Goal: Navigation & Orientation: Find specific page/section

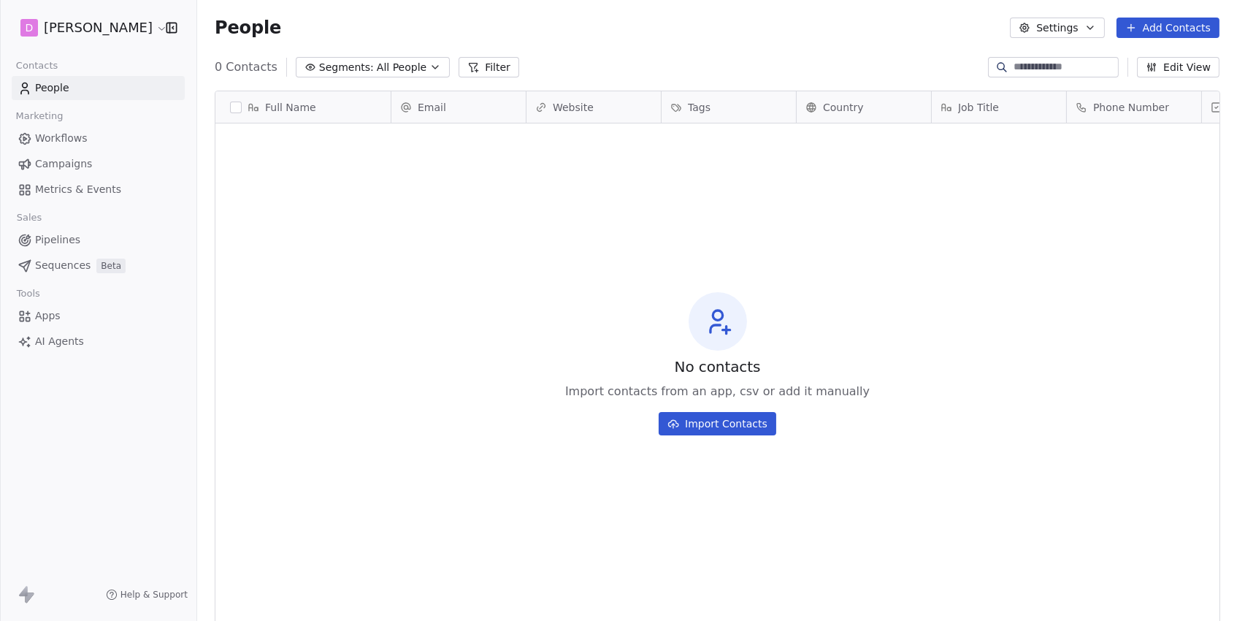
scroll to position [546, 1039]
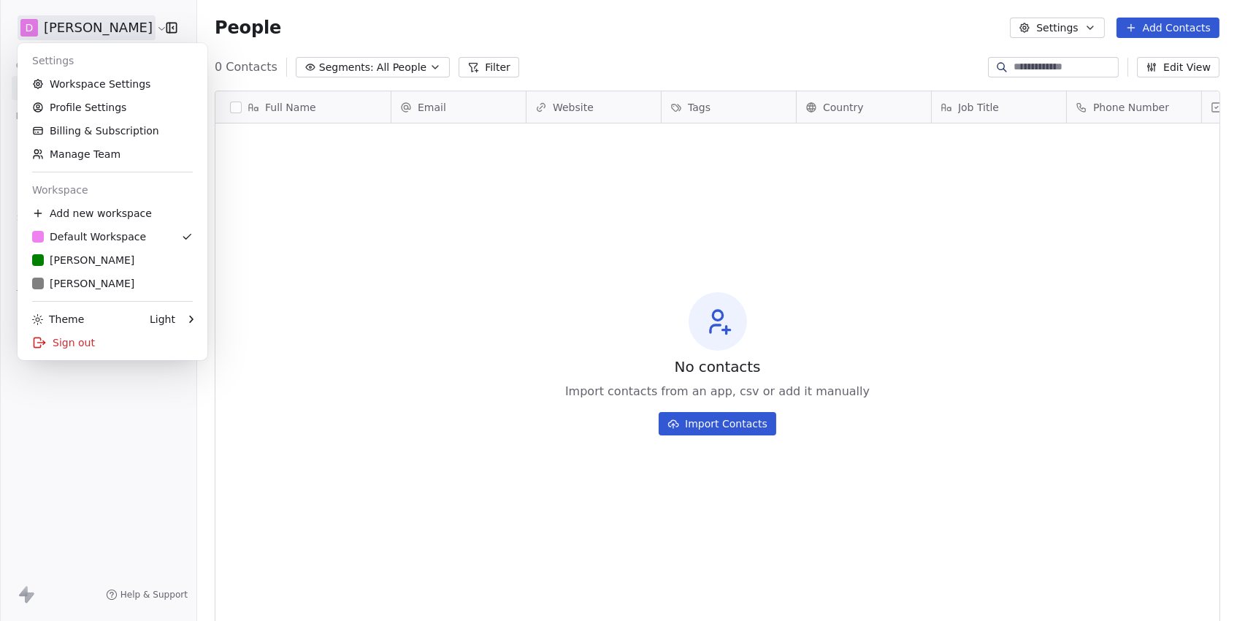
click at [86, 27] on html "D [PERSON_NAME] Contacts People Marketing Workflows Campaigns Metrics & Events …" at bounding box center [618, 310] width 1237 height 621
click at [69, 261] on div "R [PERSON_NAME]" at bounding box center [83, 260] width 102 height 15
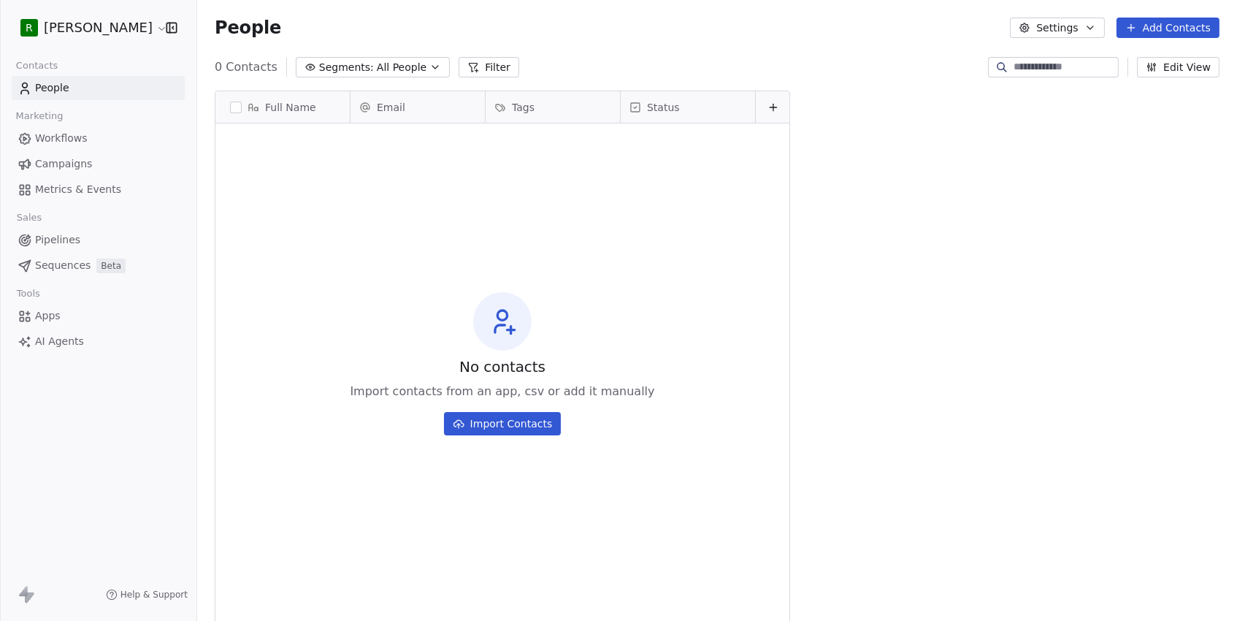
scroll to position [546, 1039]
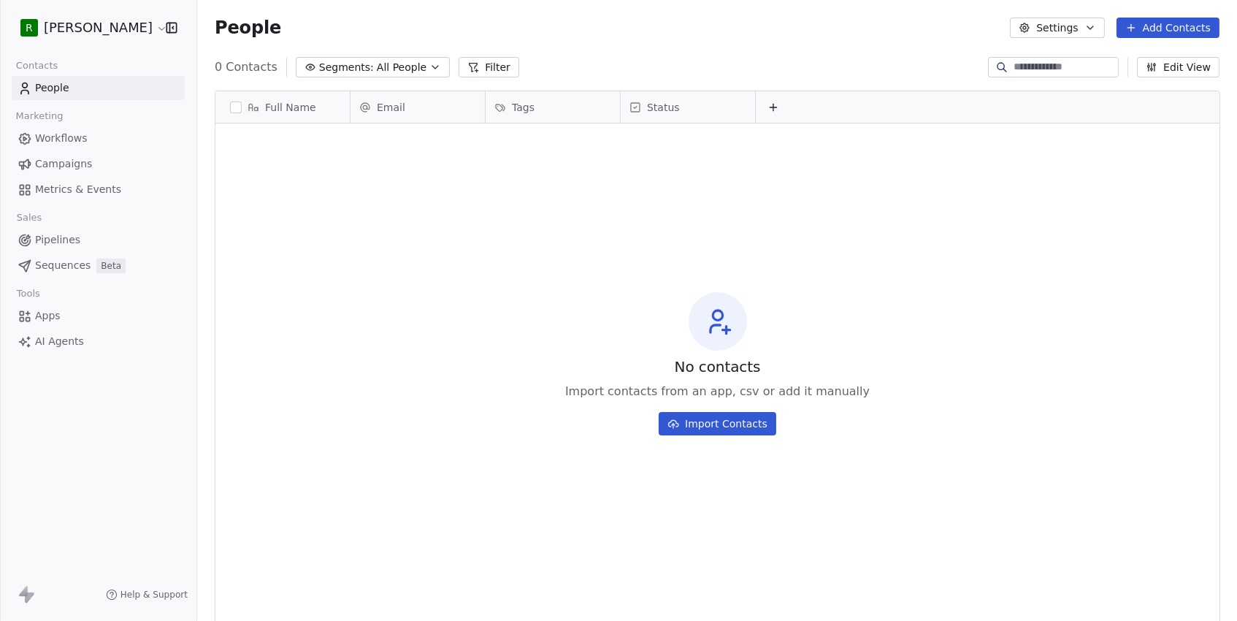
click at [54, 159] on span "Campaigns" at bounding box center [63, 163] width 57 height 15
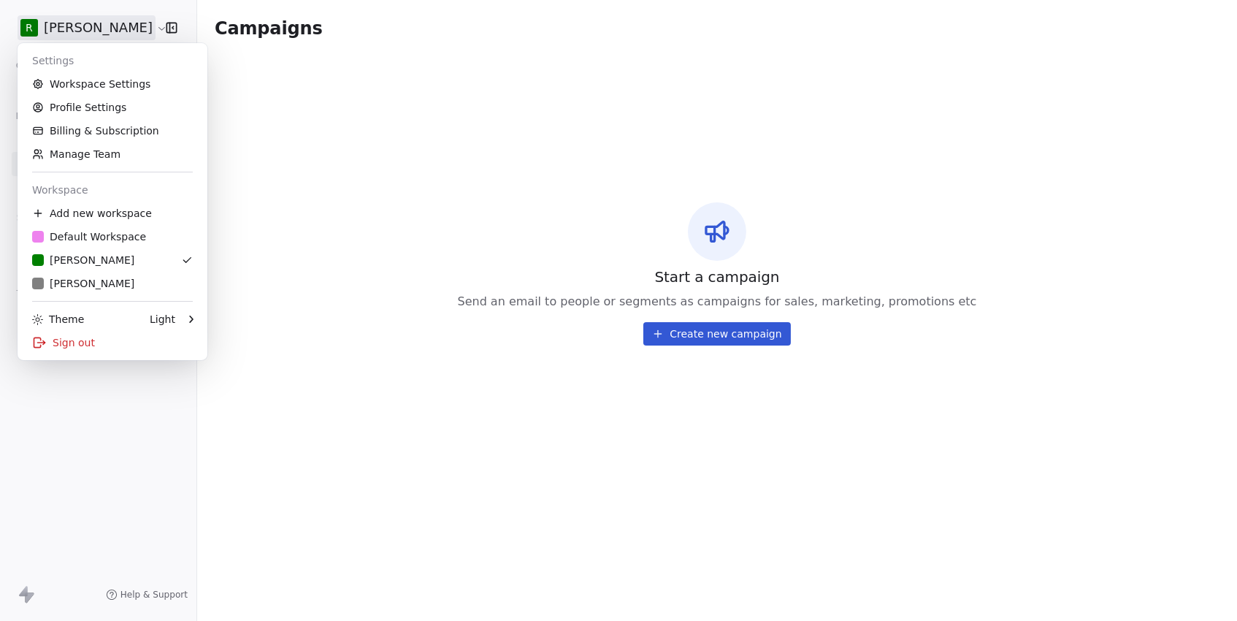
click at [101, 31] on html "R [PERSON_NAME] Contacts People Marketing Workflows Campaigns Metrics & Events …" at bounding box center [618, 310] width 1237 height 621
click at [69, 269] on link "R [PERSON_NAME]" at bounding box center [112, 259] width 178 height 23
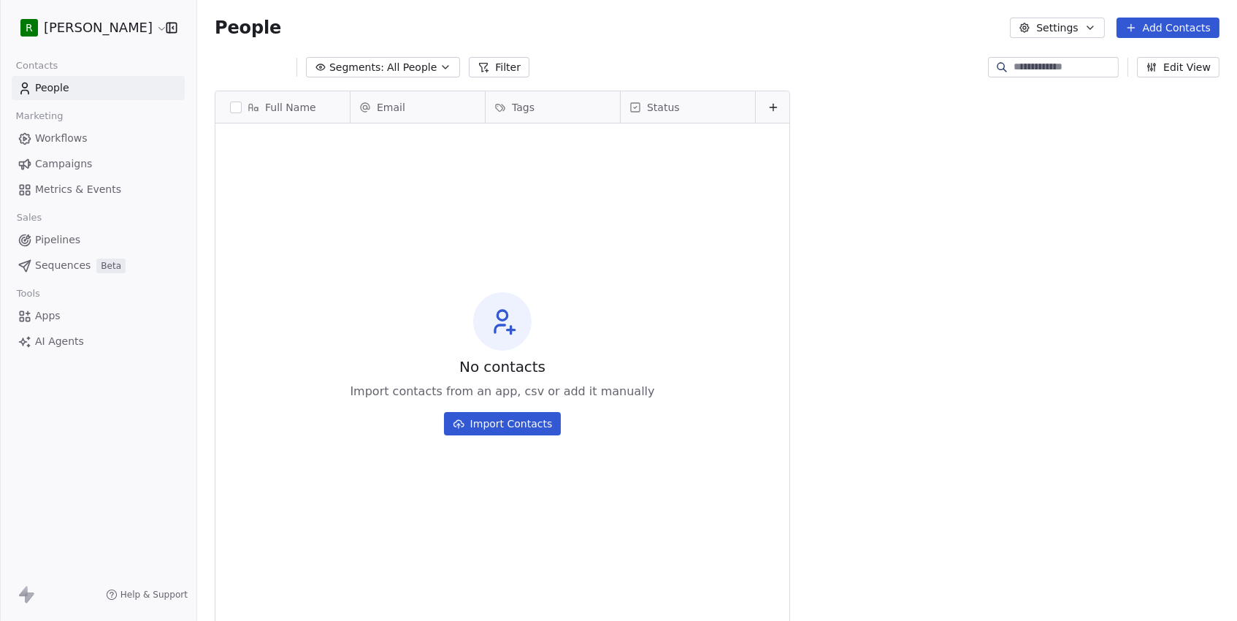
scroll to position [546, 1039]
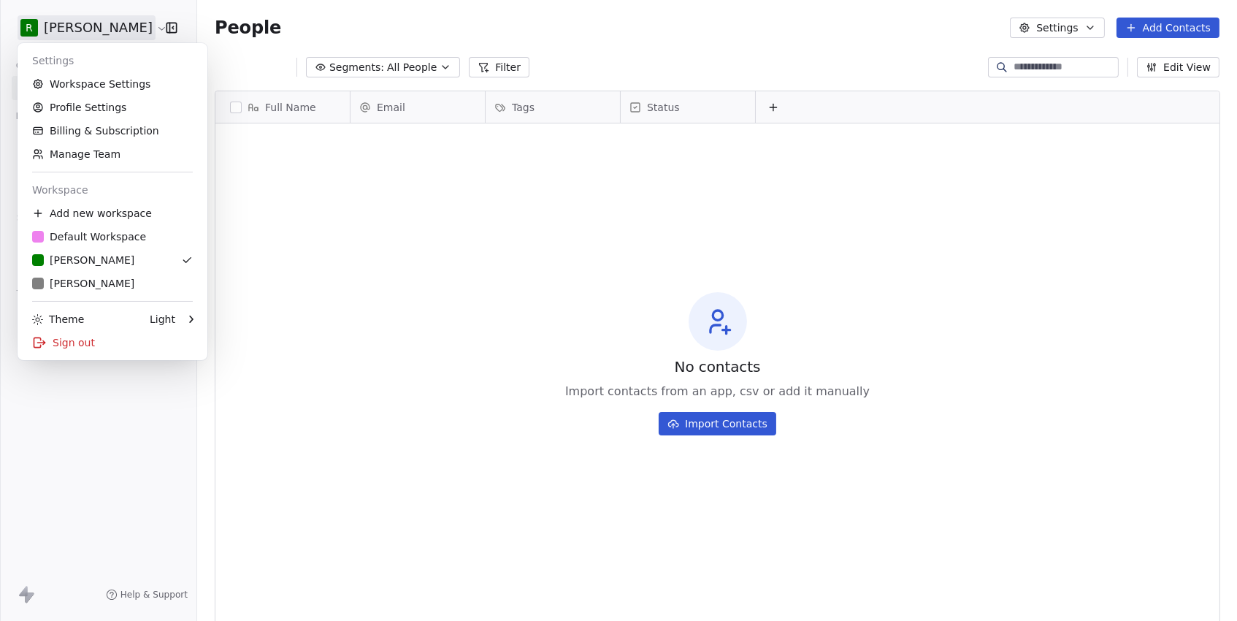
click at [74, 15] on html "R [PERSON_NAME] Contacts People Marketing Workflows Campaigns Metrics & Events …" at bounding box center [618, 310] width 1237 height 621
click at [76, 289] on div "R [PERSON_NAME]" at bounding box center [83, 283] width 102 height 15
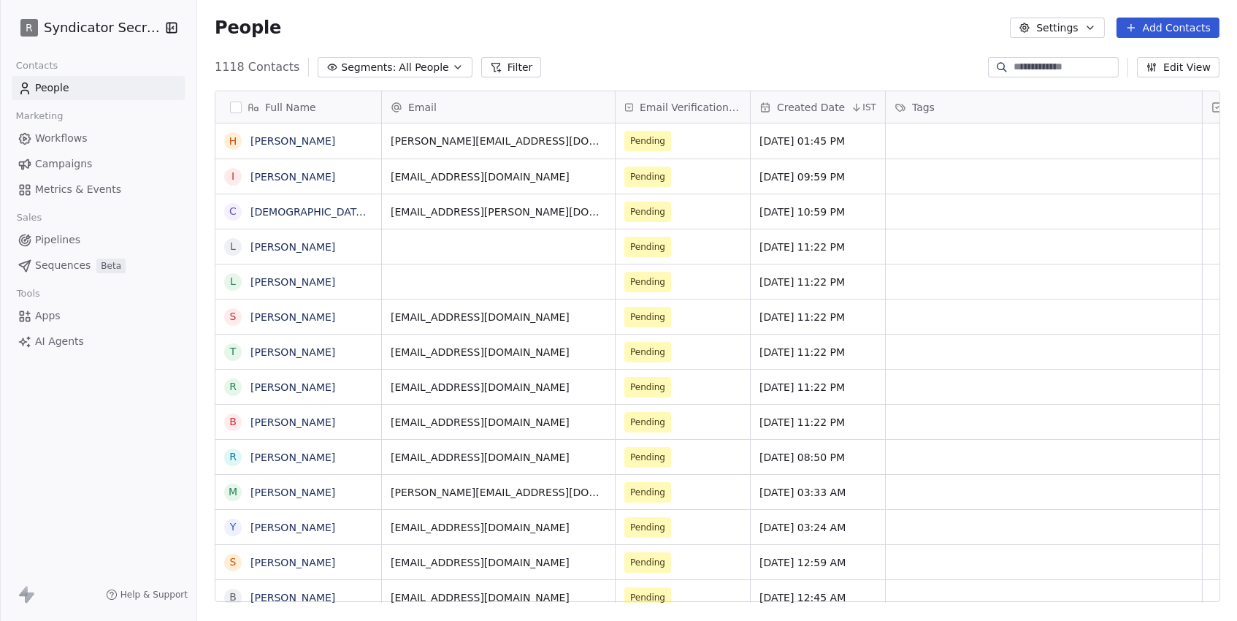
scroll to position [546, 1039]
click at [79, 164] on span "Campaigns" at bounding box center [63, 163] width 57 height 15
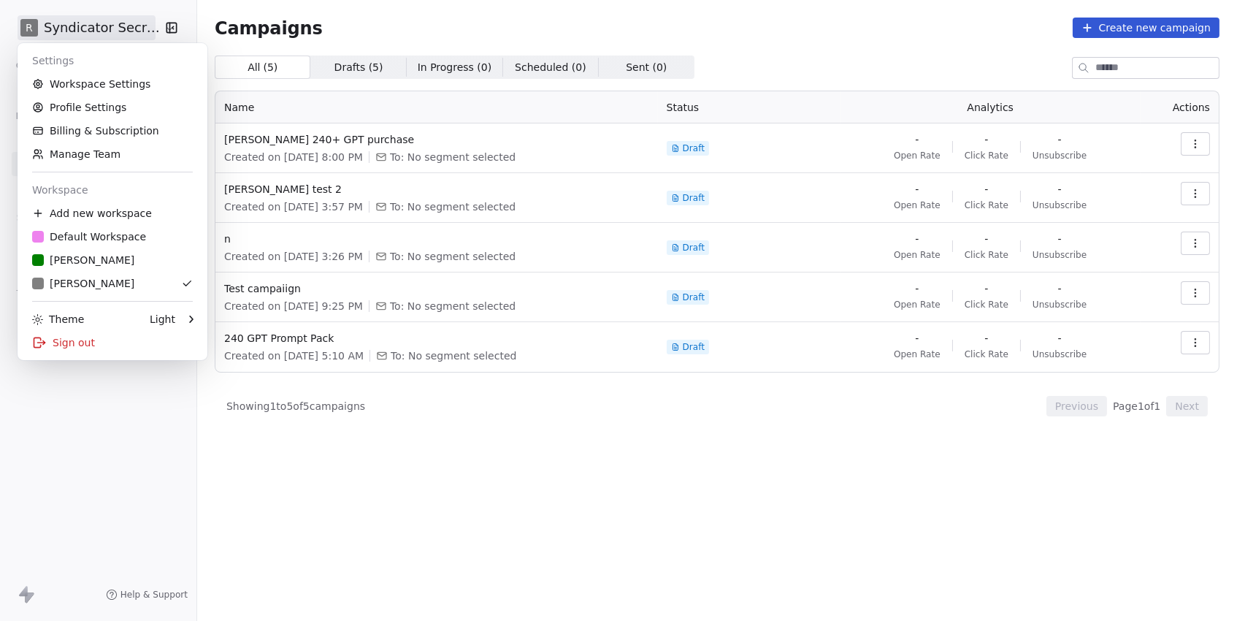
click at [79, 28] on html "R Syndicator Secrets Contacts People Marketing Workflows Campaigns Metrics & Ev…" at bounding box center [618, 310] width 1237 height 621
click at [108, 227] on link "D Default Workspace" at bounding box center [112, 236] width 178 height 23
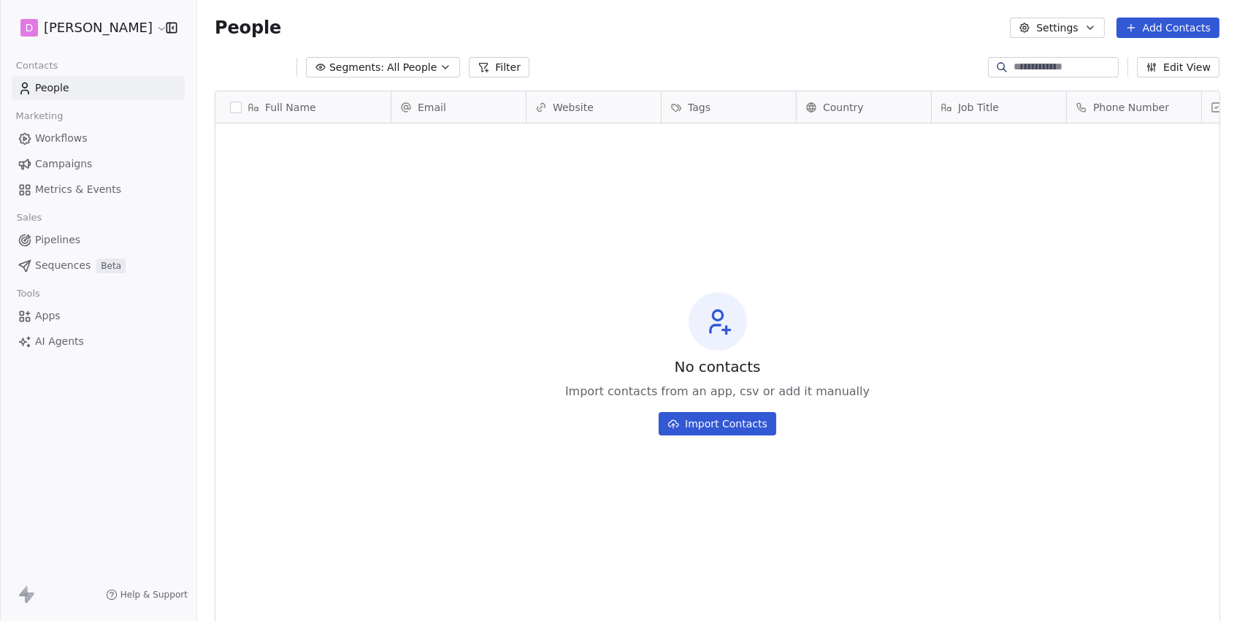
scroll to position [546, 1039]
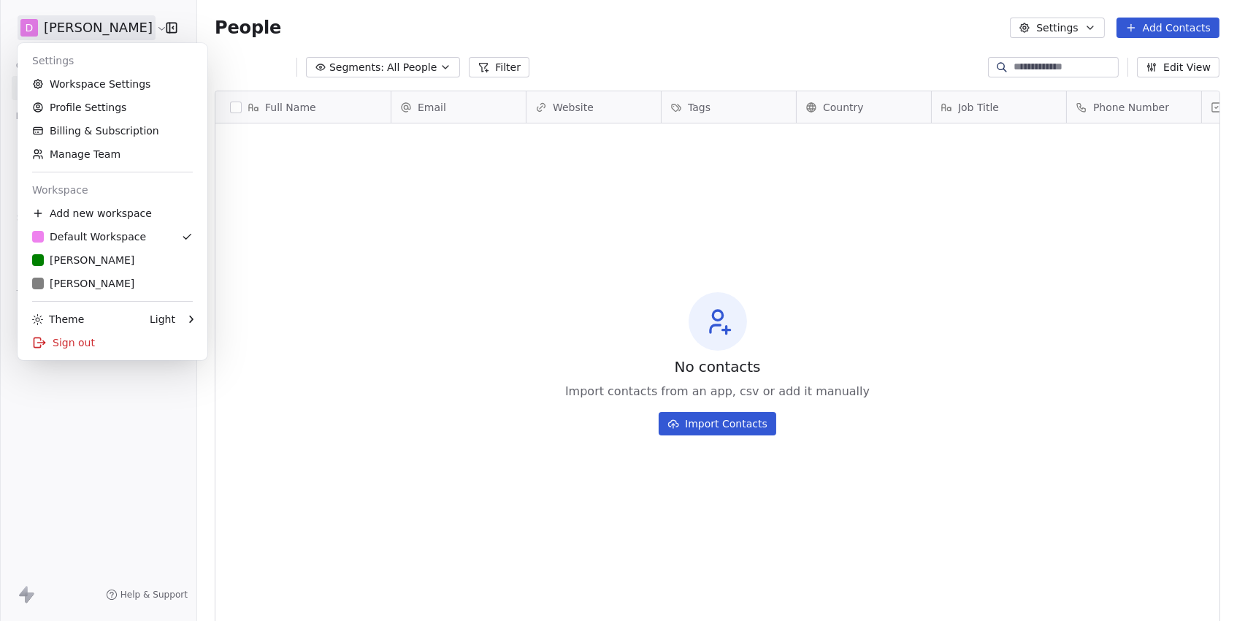
click at [106, 32] on html "D [PERSON_NAME] Contacts People Marketing Workflows Campaigns Metrics & Events …" at bounding box center [618, 310] width 1237 height 621
click at [143, 89] on link "Workspace Settings" at bounding box center [112, 83] width 178 height 23
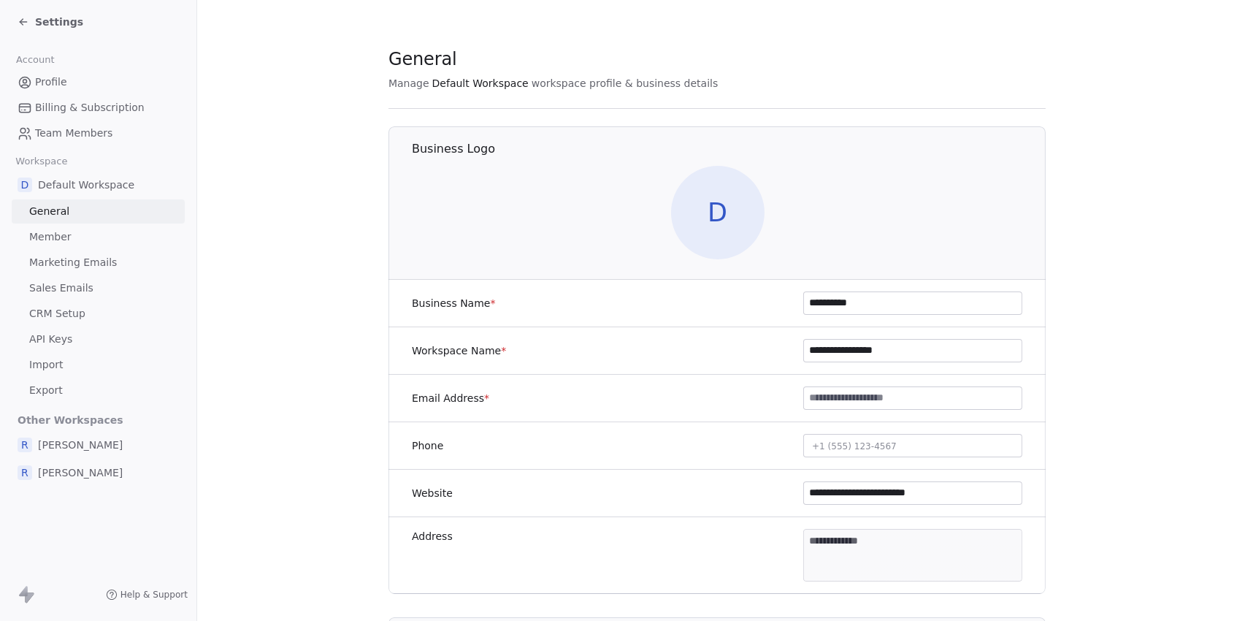
click at [71, 284] on span "Sales Emails" at bounding box center [61, 287] width 64 height 15
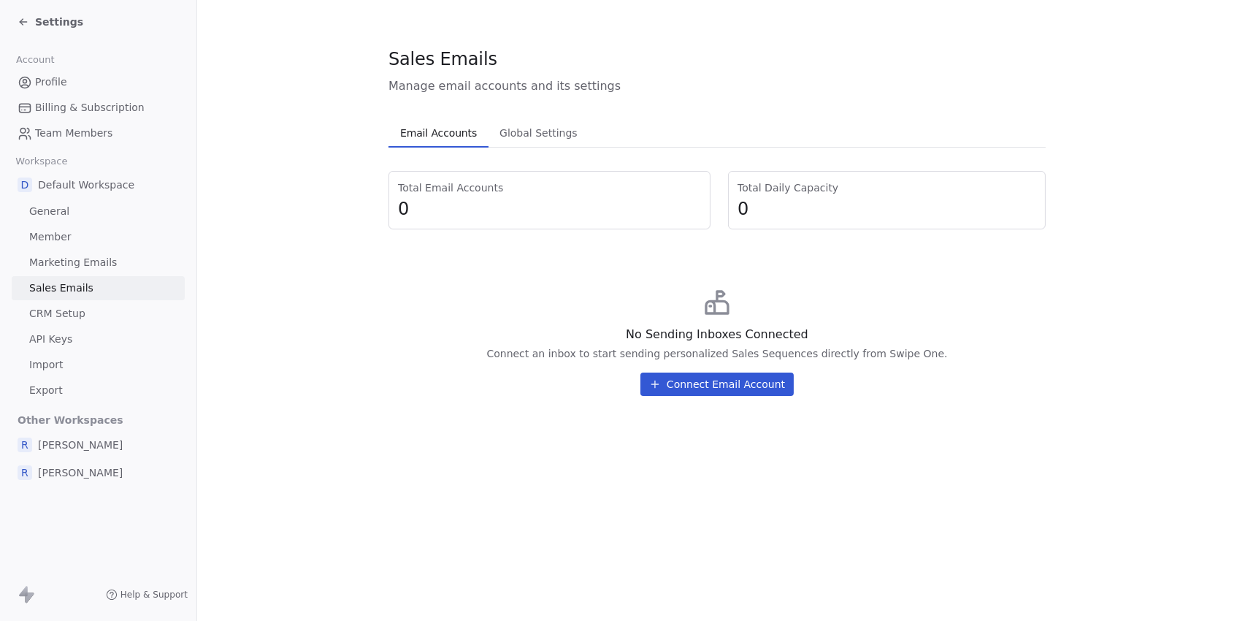
click at [57, 437] on span "[PERSON_NAME]" at bounding box center [80, 444] width 85 height 15
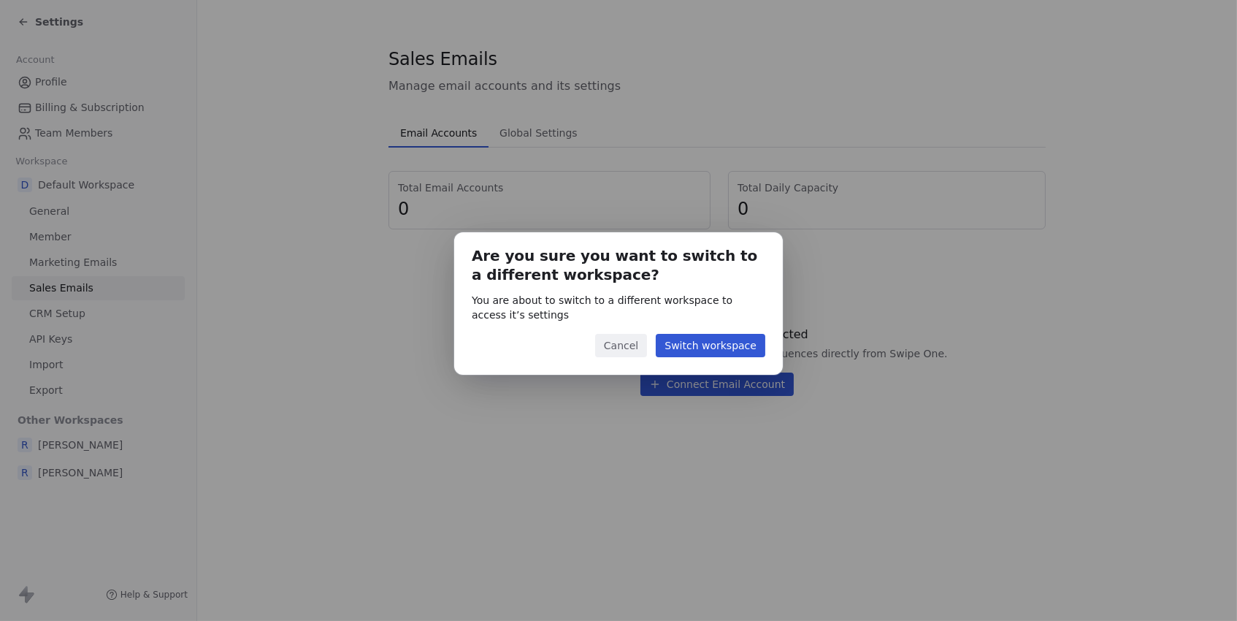
click at [718, 341] on button "Switch workspace" at bounding box center [711, 345] width 110 height 23
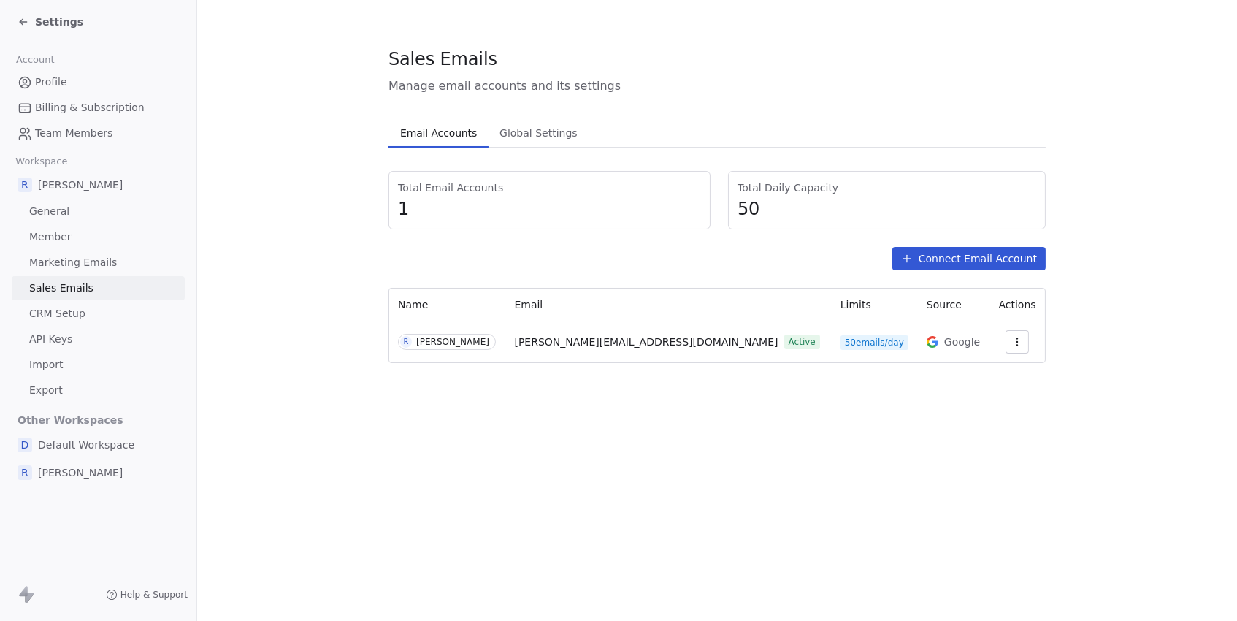
click at [80, 460] on div "R [PERSON_NAME]" at bounding box center [98, 472] width 173 height 26
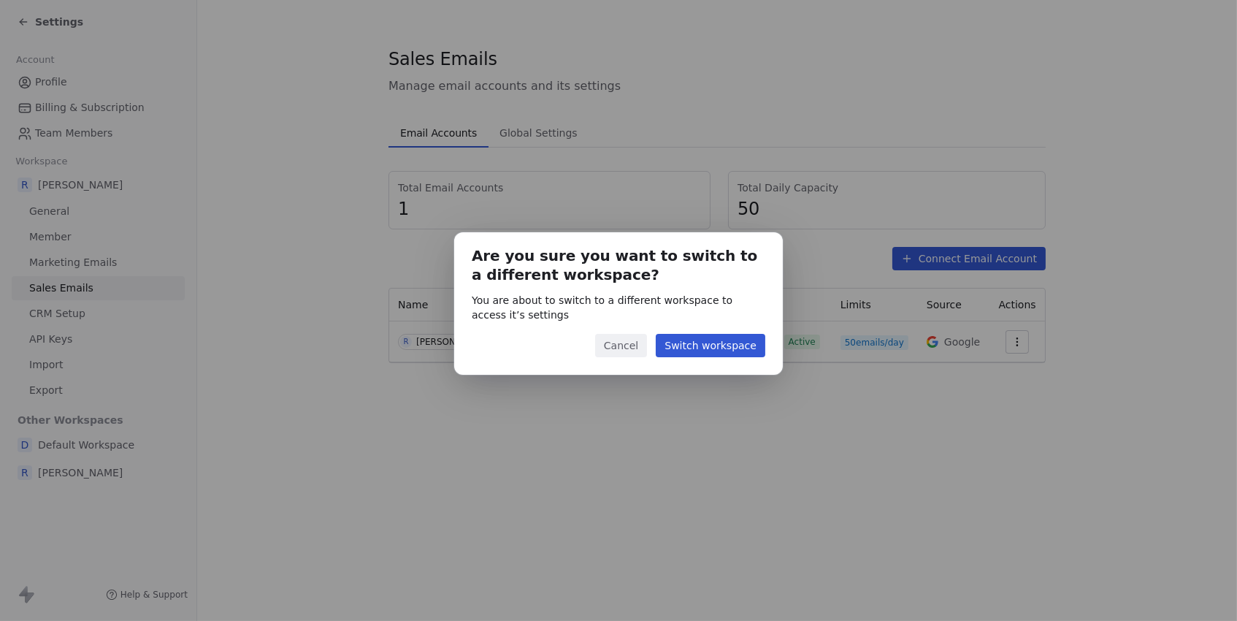
click at [689, 334] on button "Switch workspace" at bounding box center [711, 345] width 110 height 23
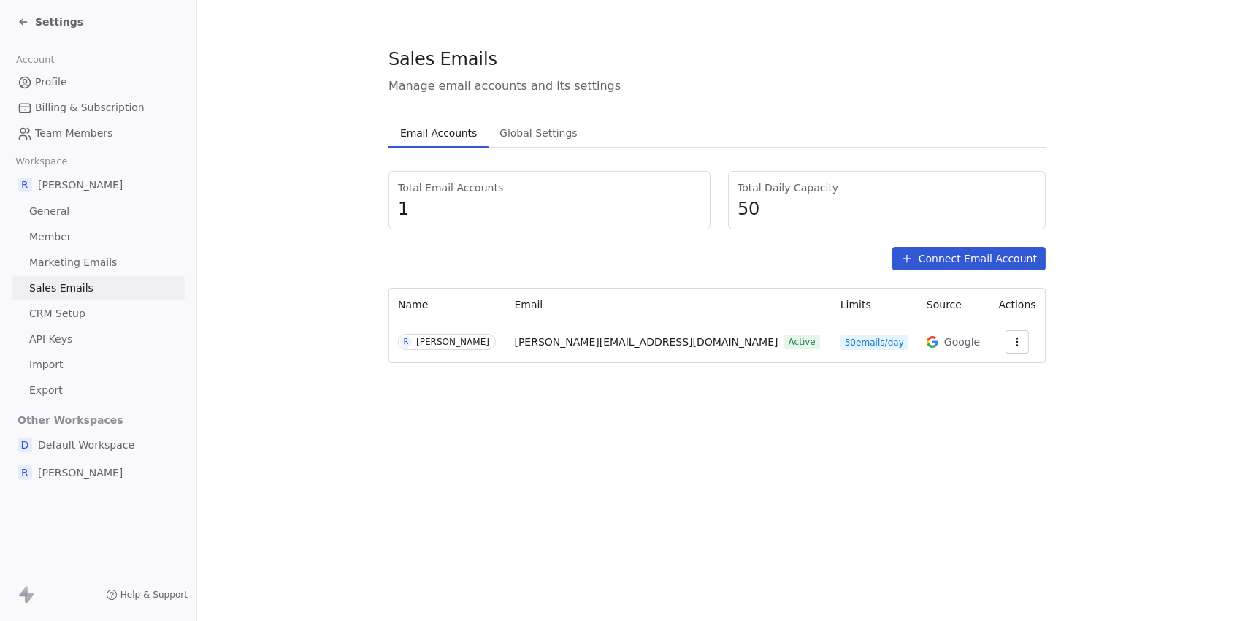
click at [56, 467] on span "[PERSON_NAME]" at bounding box center [80, 472] width 85 height 15
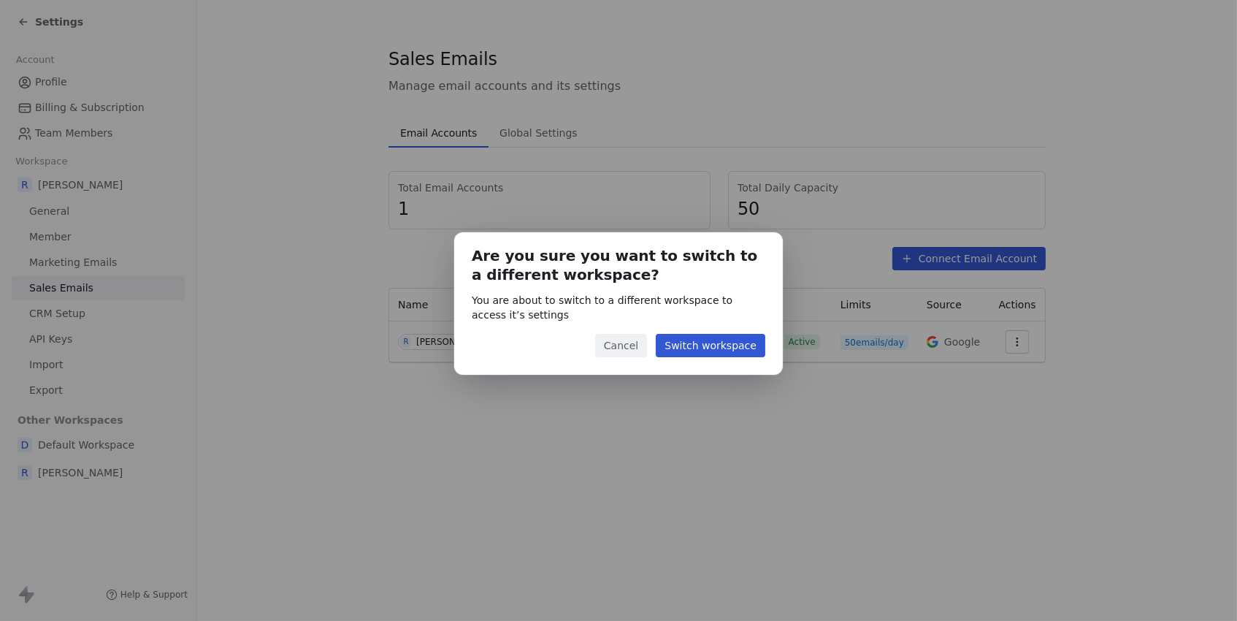
click at [721, 345] on button "Switch workspace" at bounding box center [711, 345] width 110 height 23
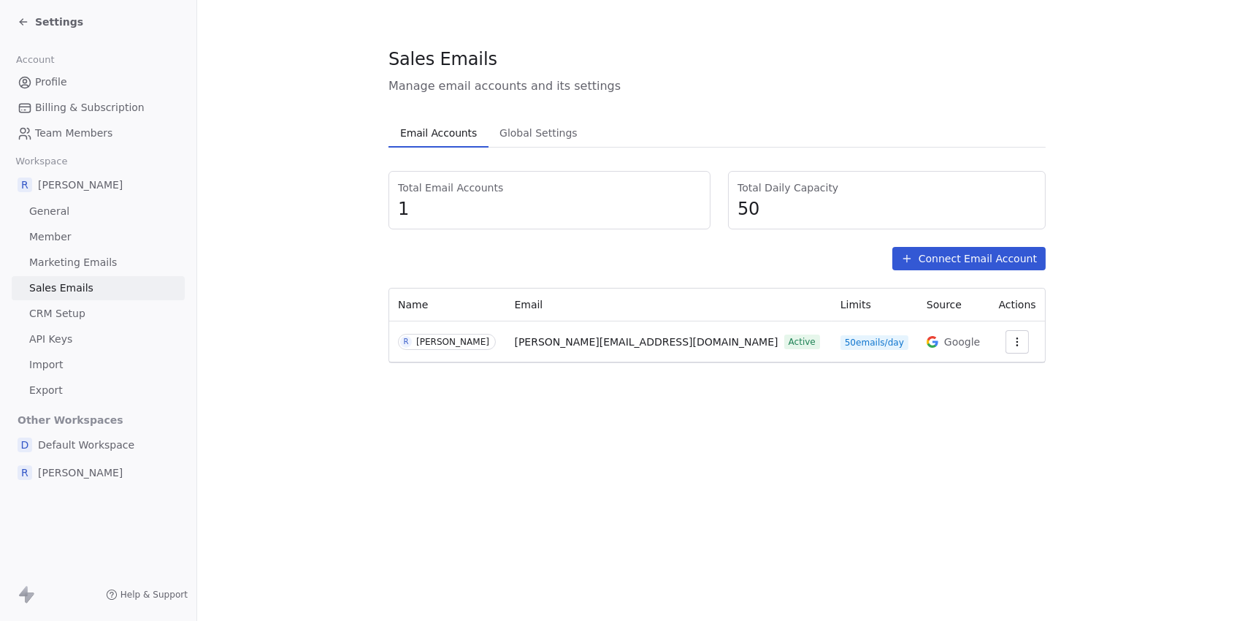
click at [59, 466] on span "[PERSON_NAME]" at bounding box center [80, 472] width 85 height 15
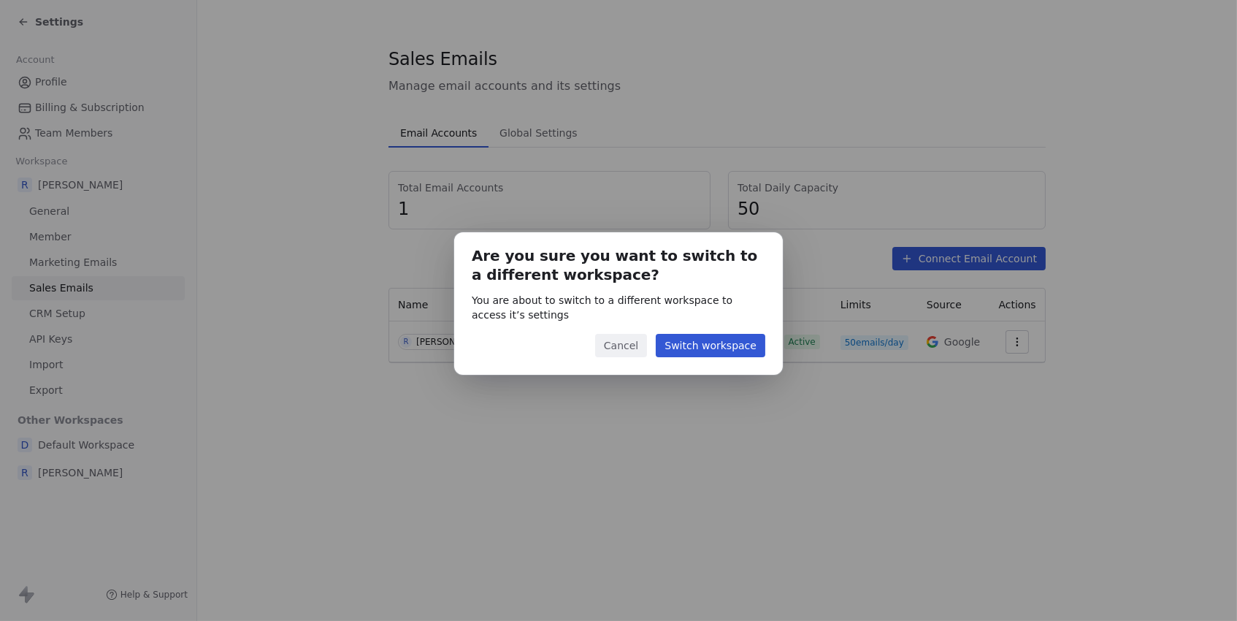
click at [681, 345] on button "Switch workspace" at bounding box center [711, 345] width 110 height 23
